Goal: Transaction & Acquisition: Book appointment/travel/reservation

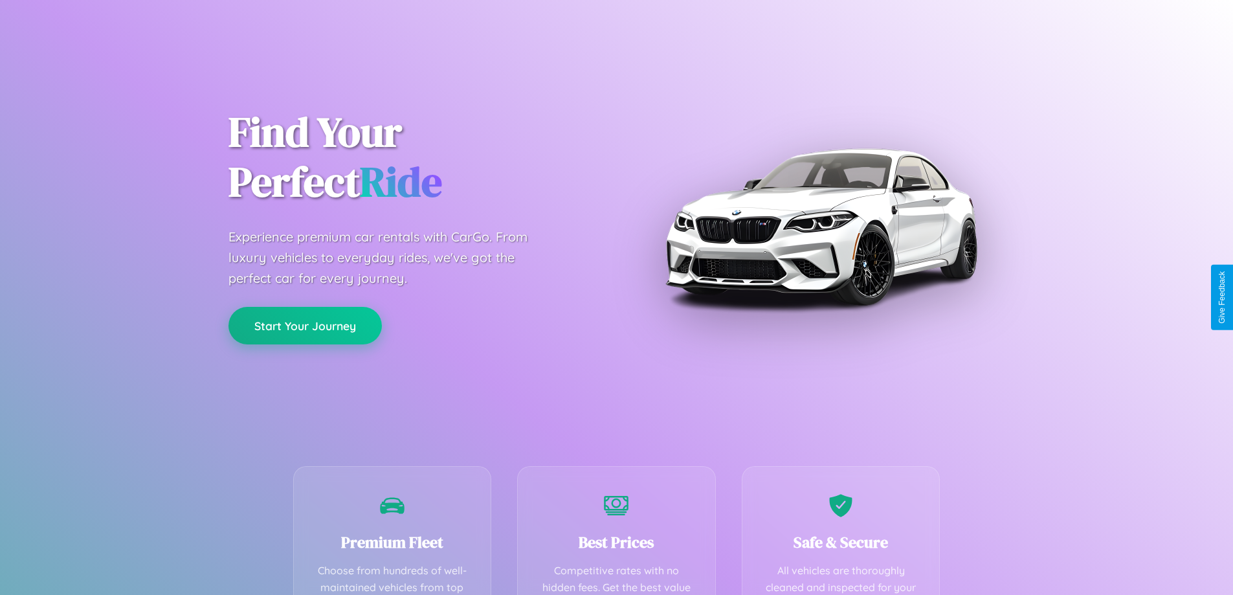
click at [305, 325] on button "Start Your Journey" at bounding box center [304, 326] width 153 height 38
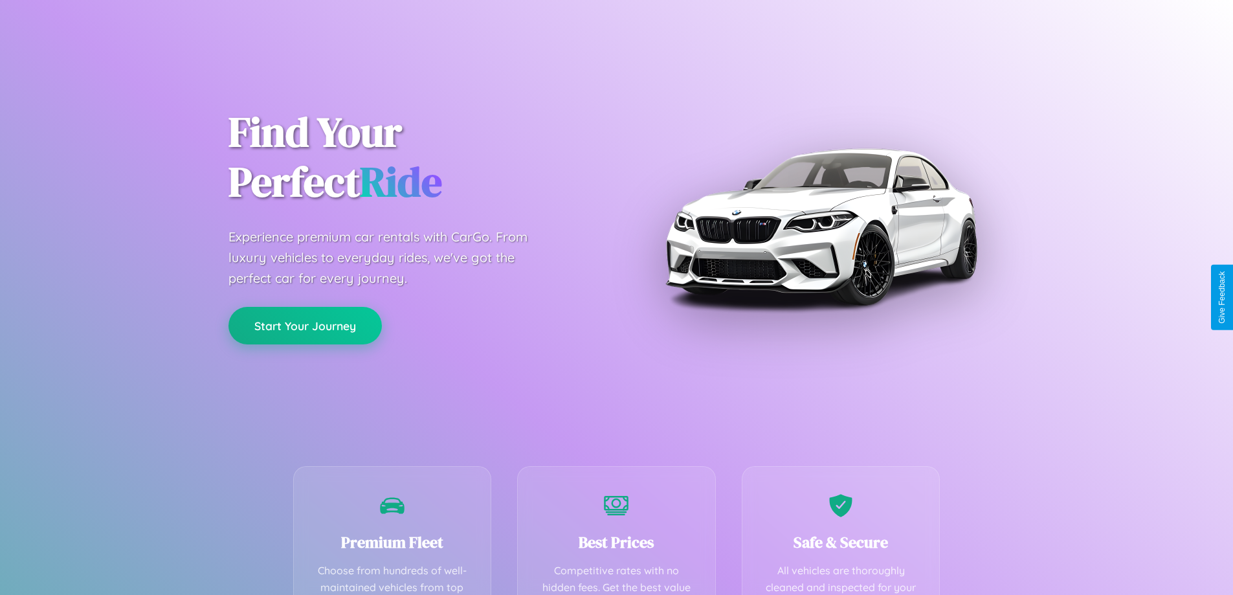
click at [305, 325] on button "Start Your Journey" at bounding box center [304, 326] width 153 height 38
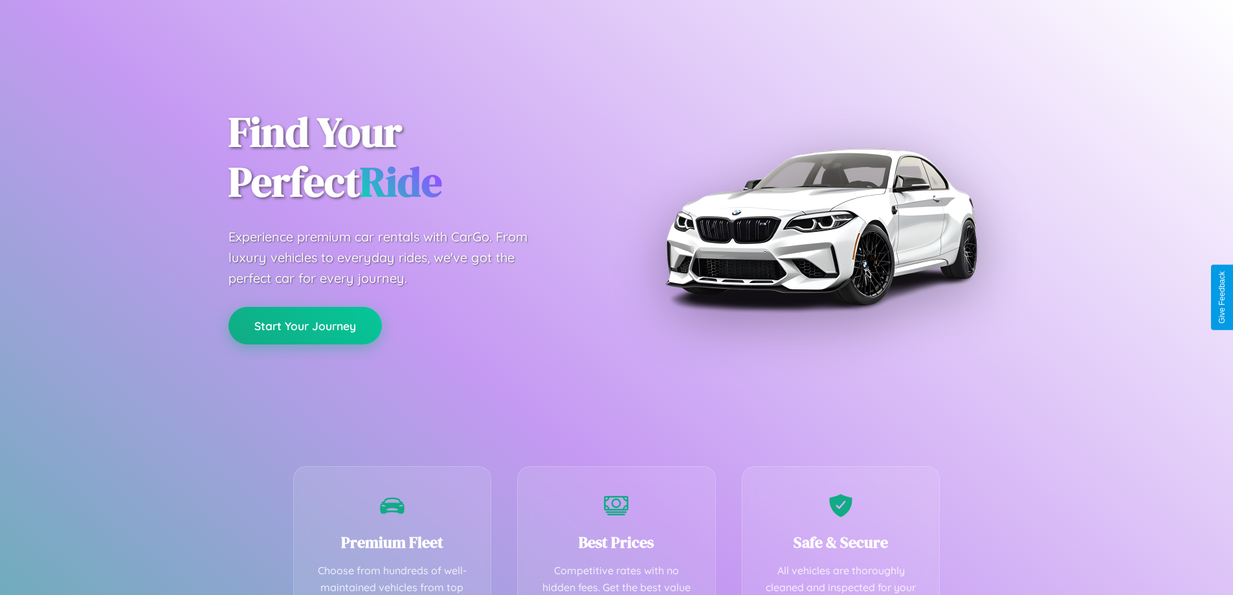
click at [305, 325] on button "Start Your Journey" at bounding box center [304, 326] width 153 height 38
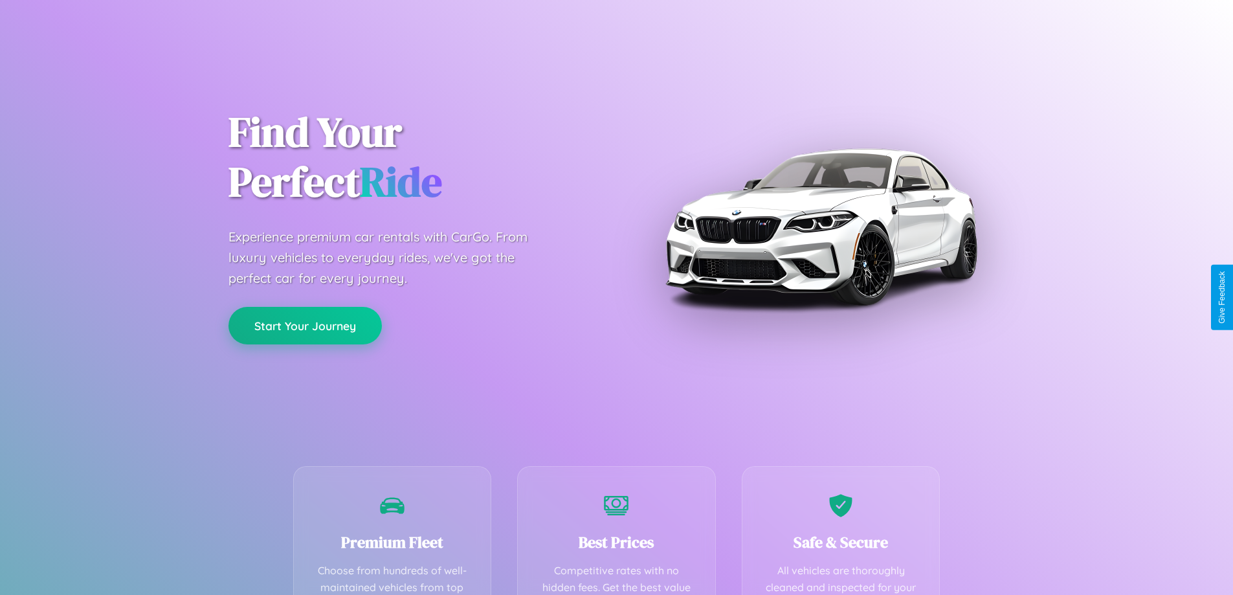
click at [305, 325] on button "Start Your Journey" at bounding box center [304, 326] width 153 height 38
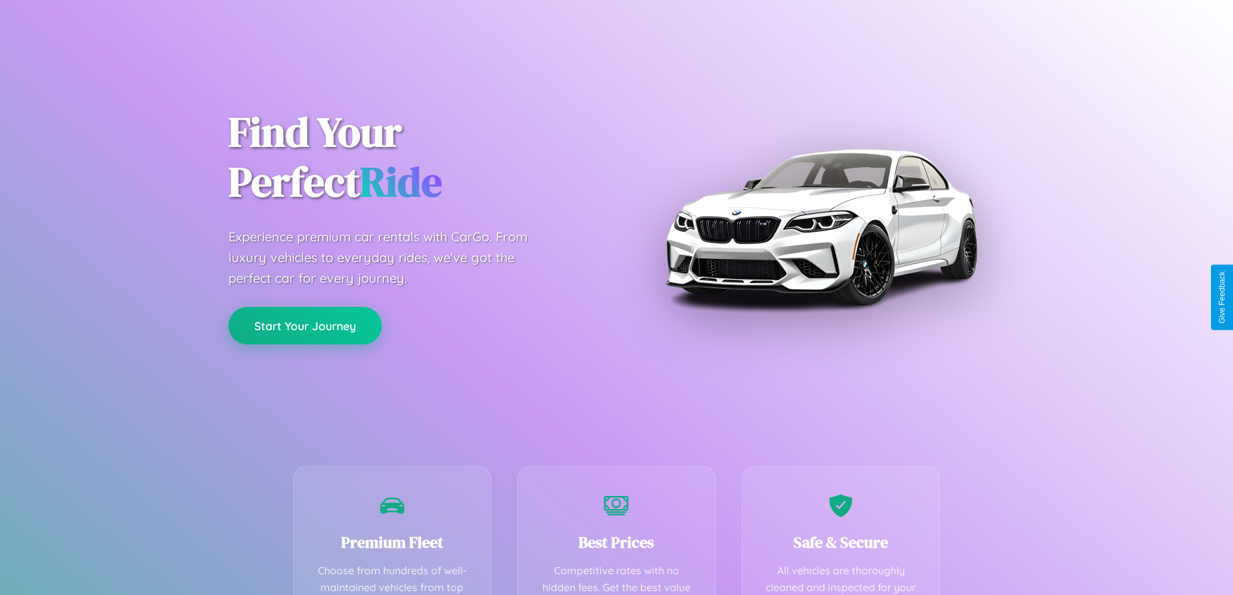
click at [305, 325] on button "Start Your Journey" at bounding box center [304, 326] width 153 height 38
